Goal: Find specific page/section: Find specific page/section

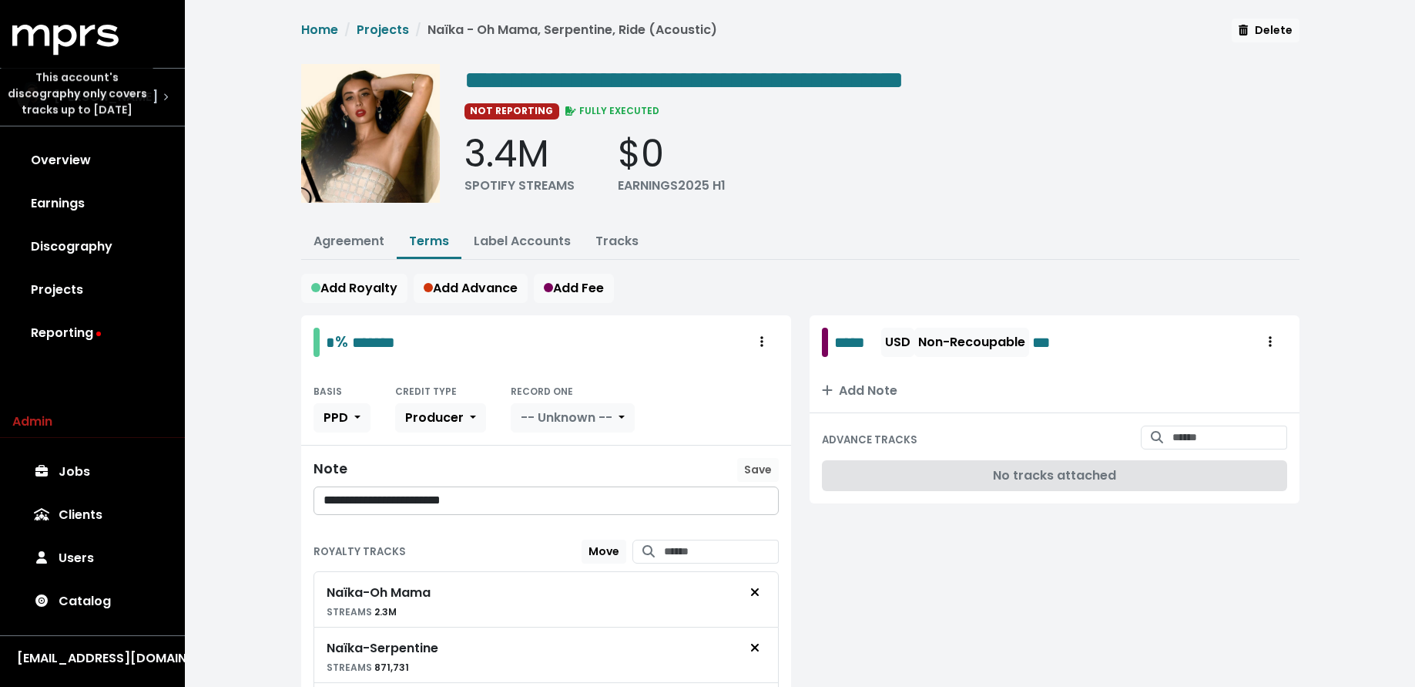
scroll to position [129, 0]
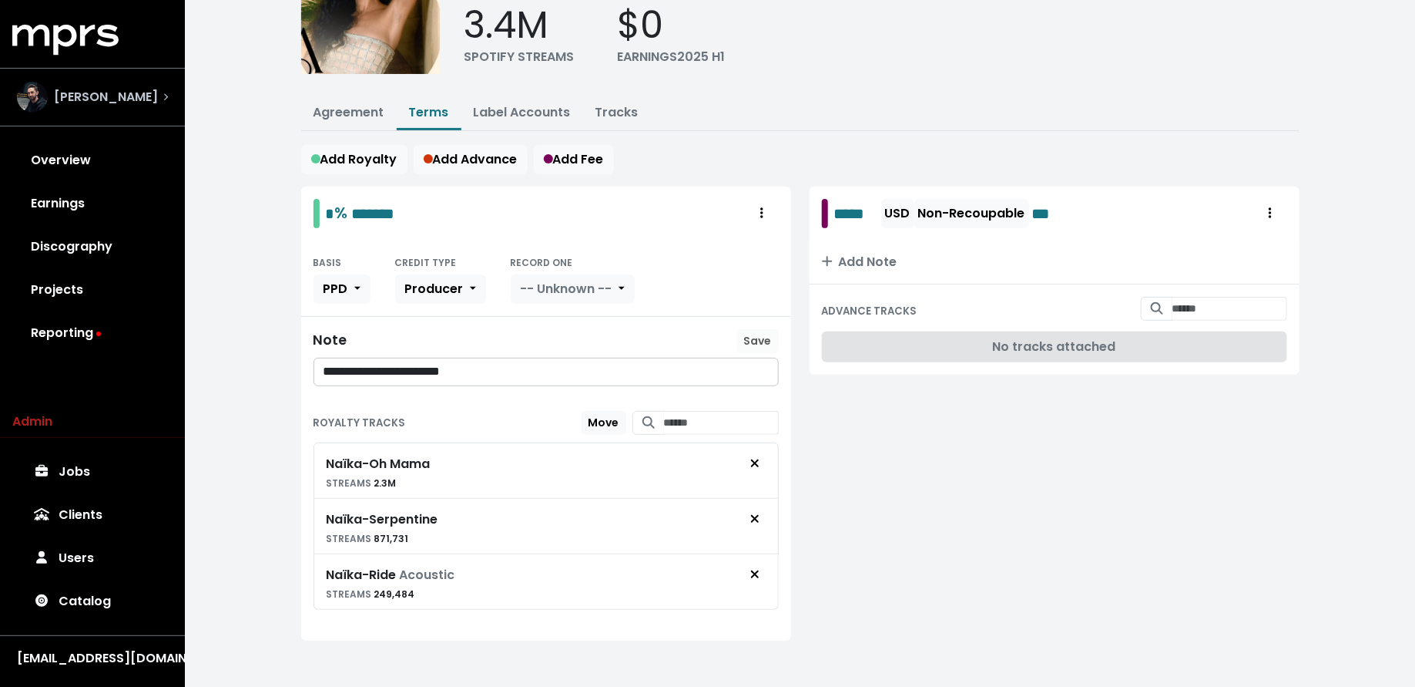
click at [114, 105] on span "[PERSON_NAME]" at bounding box center [106, 97] width 104 height 18
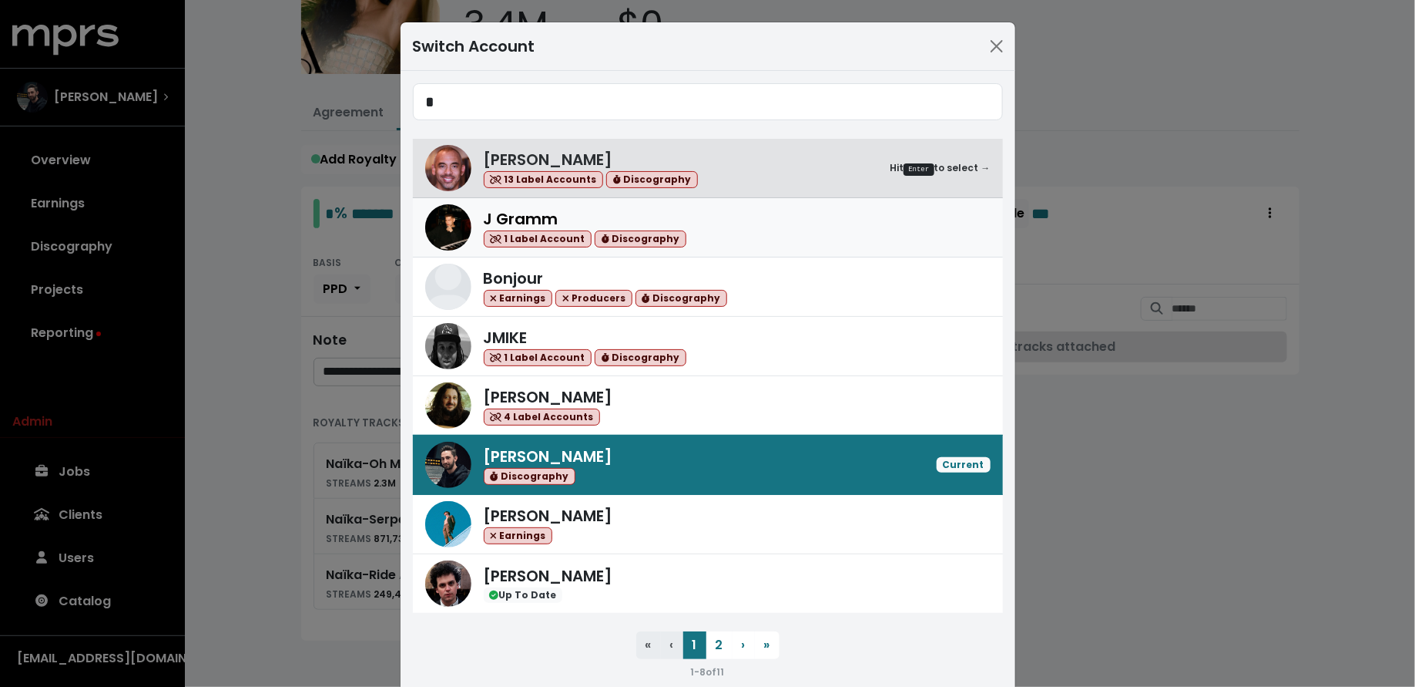
type input "*"
click at [757, 237] on div "J Gramm 1 Label Account Discography" at bounding box center [737, 227] width 507 height 41
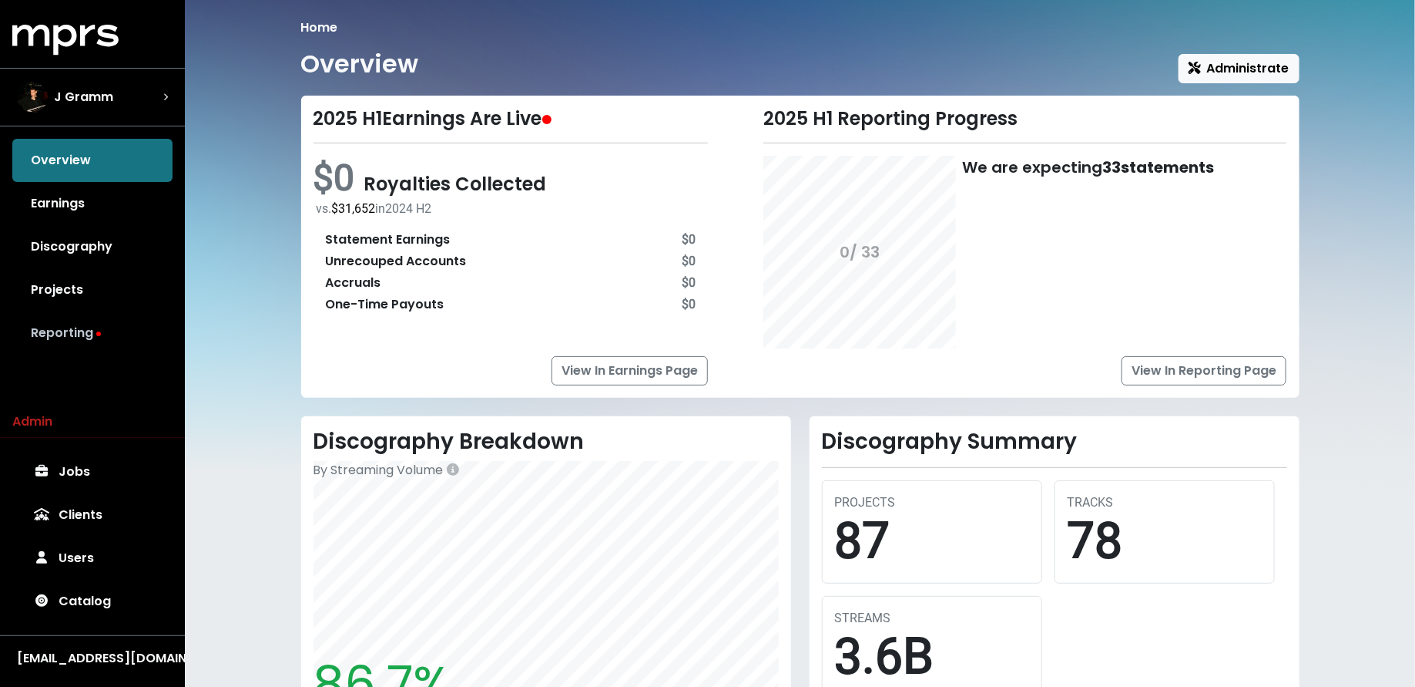
click at [128, 338] on link "Reporting" at bounding box center [92, 332] width 160 height 43
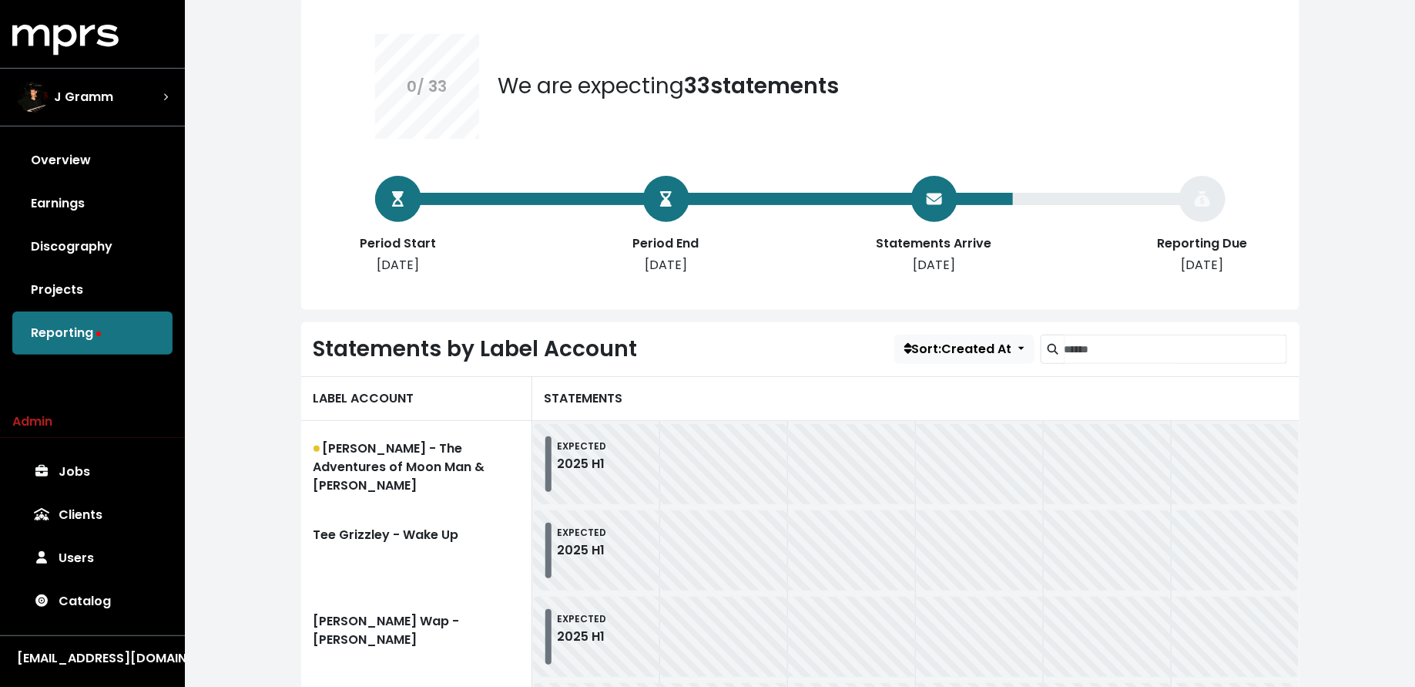
scroll to position [301, 0]
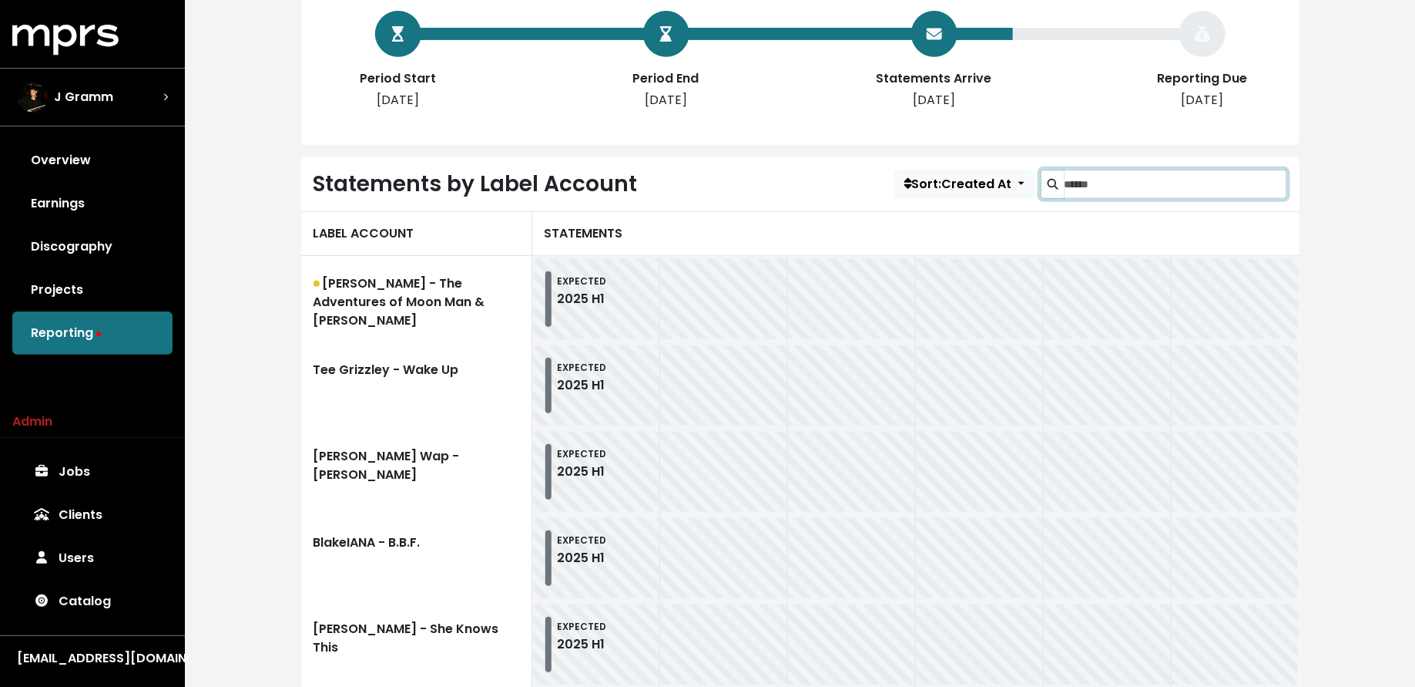
click at [1093, 180] on input "Search label accounts" at bounding box center [1176, 184] width 223 height 29
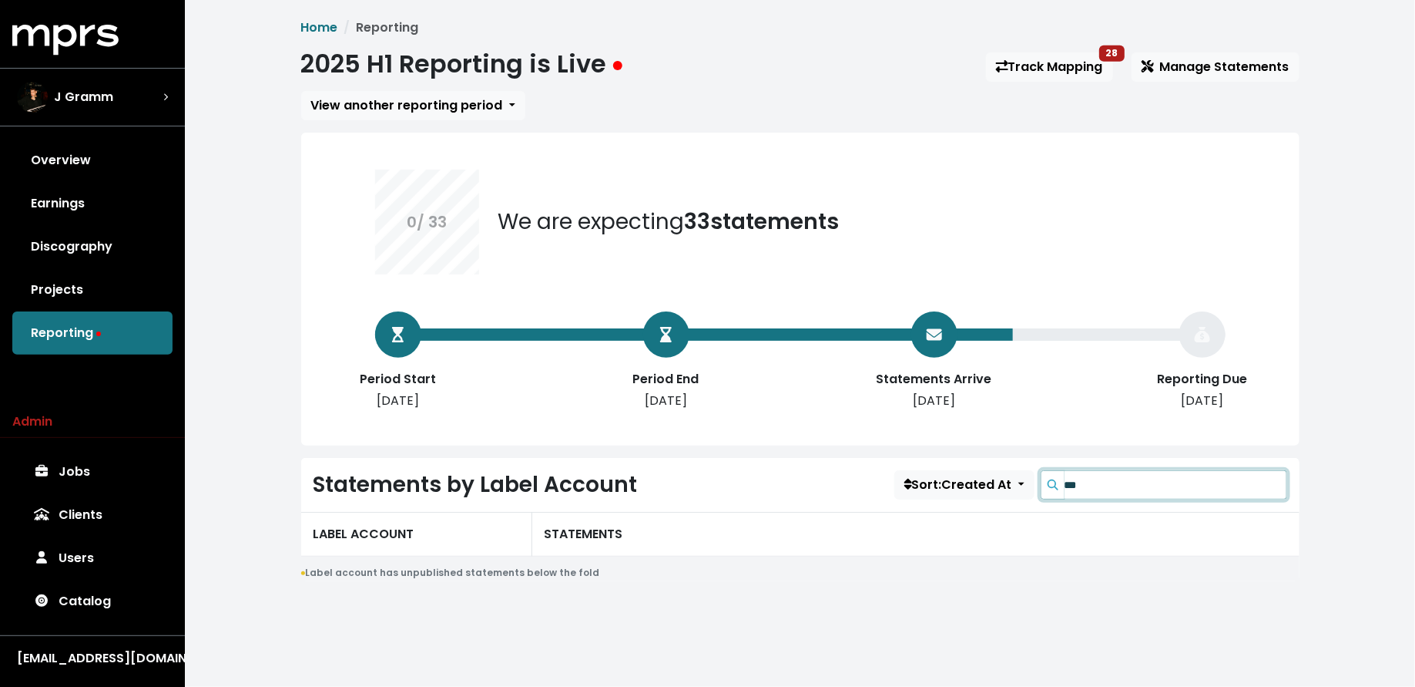
type input "***"
